Goal: Task Accomplishment & Management: Manage account settings

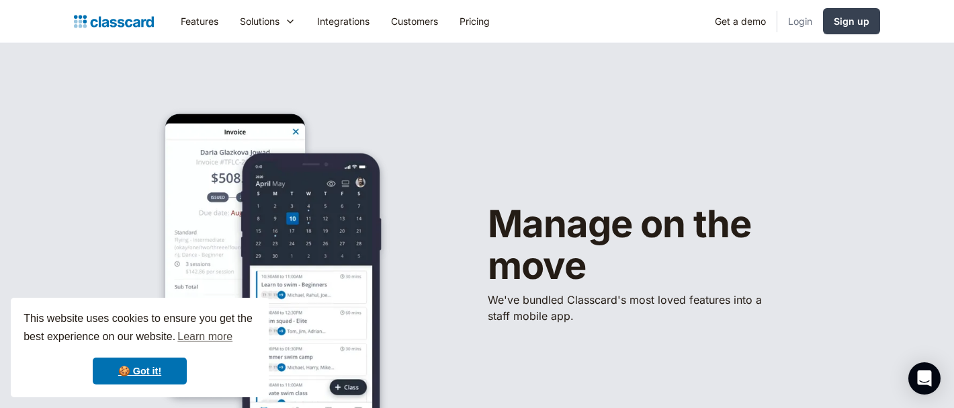
click at [804, 21] on link "Login" at bounding box center [800, 21] width 46 height 30
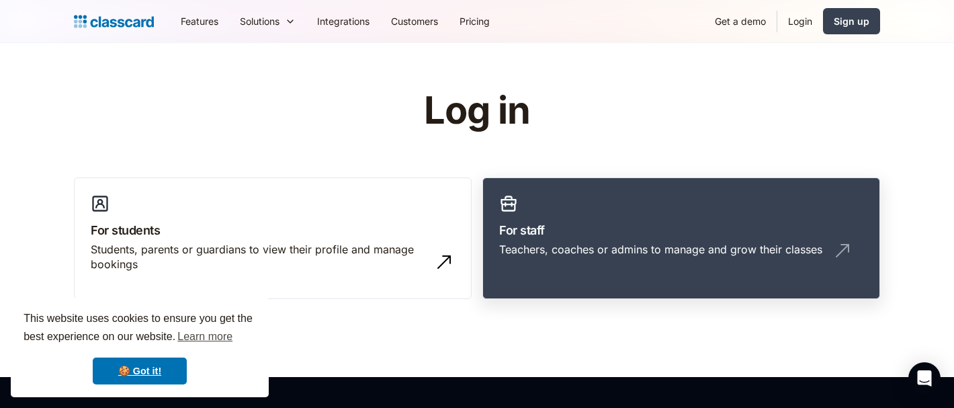
click at [615, 229] on h3 "For staff" at bounding box center [681, 230] width 364 height 18
